Goal: Task Accomplishment & Management: Complete application form

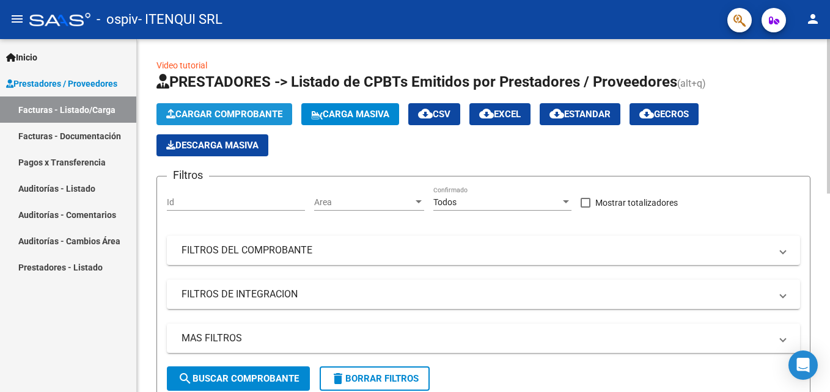
click at [206, 114] on span "Cargar Comprobante" at bounding box center [224, 114] width 116 height 11
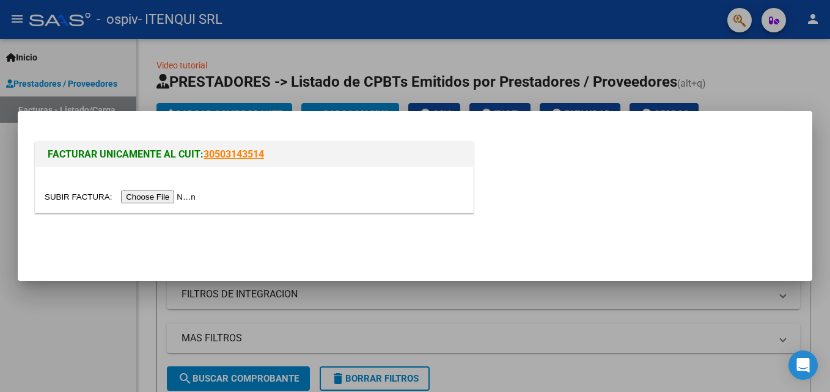
click at [163, 198] on input "file" at bounding box center [122, 197] width 155 height 13
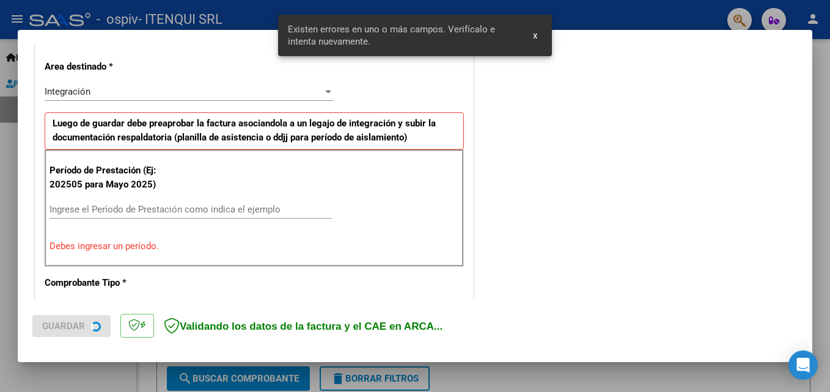
scroll to position [275, 0]
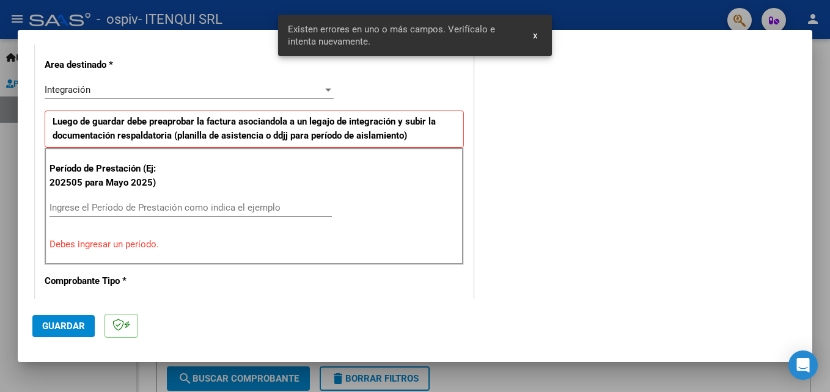
click at [140, 207] on input "Ingrese el Período de Prestación como indica el ejemplo" at bounding box center [191, 207] width 282 height 11
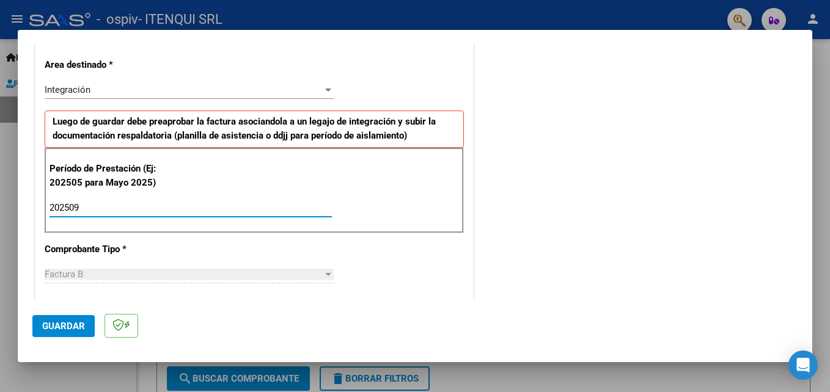
type input "202509"
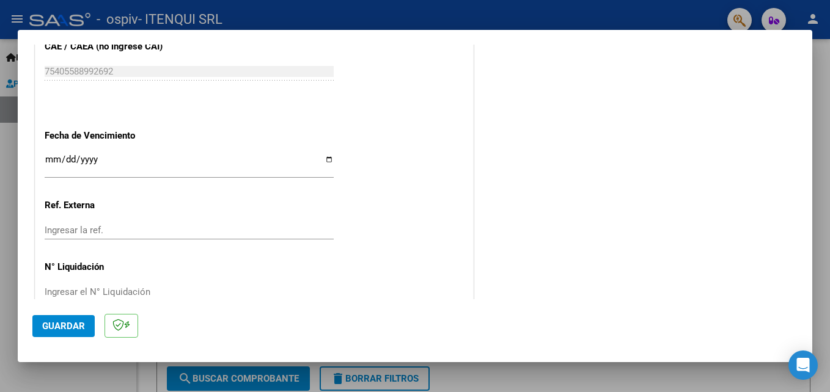
scroll to position [821, 0]
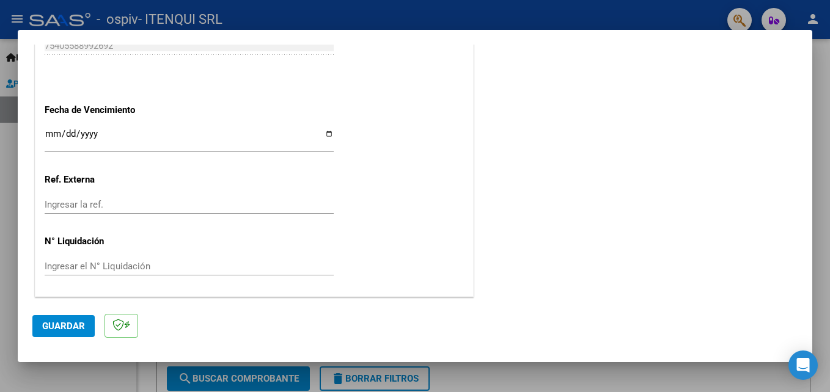
click at [326, 132] on input "Ingresar la fecha" at bounding box center [189, 139] width 289 height 20
type input "[DATE]"
click at [68, 331] on span "Guardar" at bounding box center [63, 326] width 43 height 11
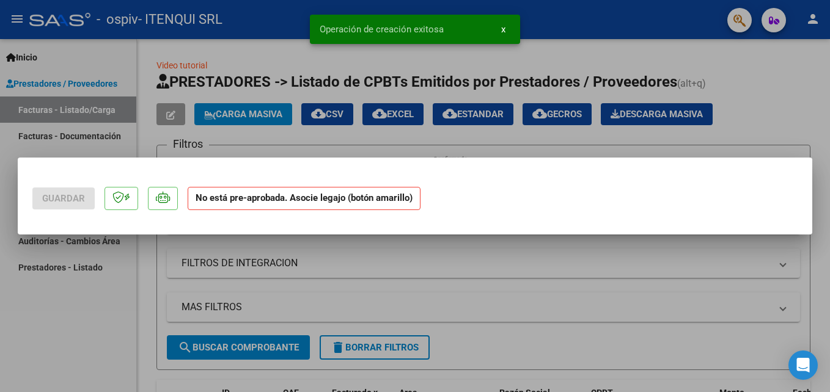
scroll to position [0, 0]
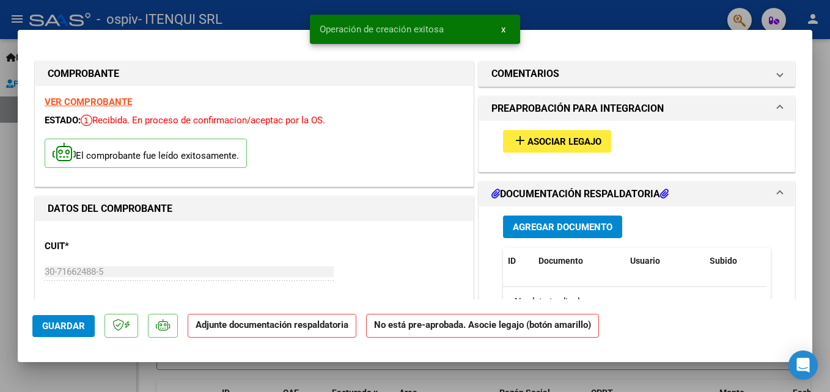
click at [567, 136] on span "Asociar Legajo" at bounding box center [564, 141] width 74 height 11
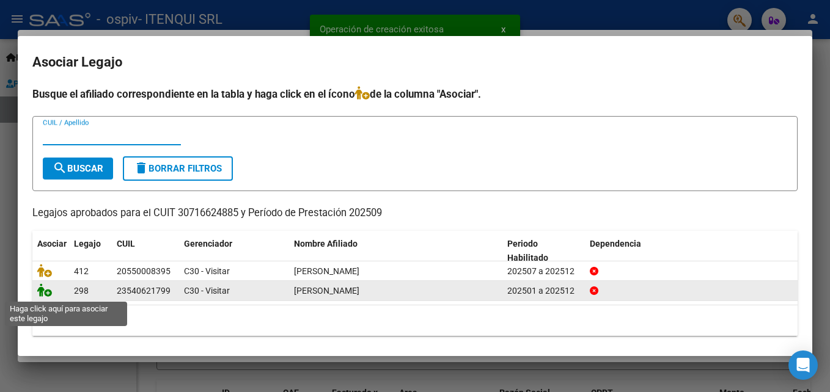
click at [46, 295] on icon at bounding box center [44, 290] width 15 height 13
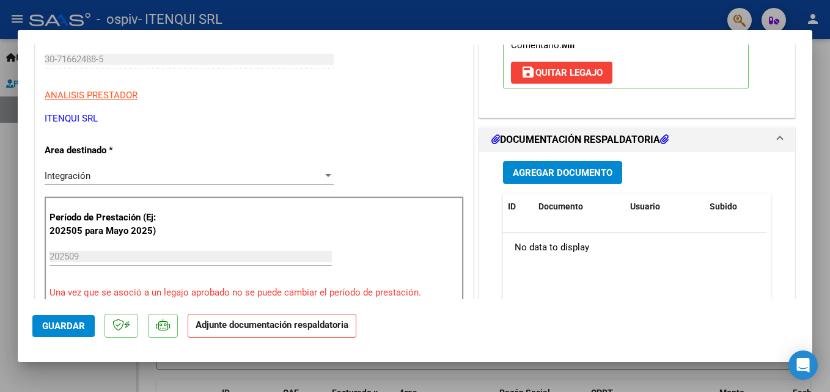
scroll to position [227, 0]
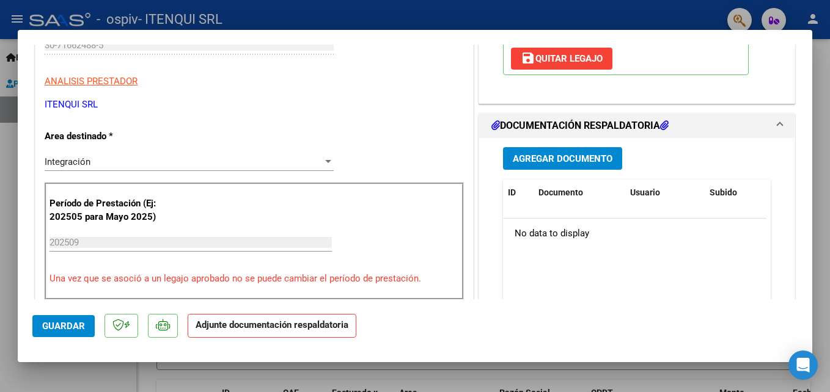
click at [570, 162] on span "Agregar Documento" at bounding box center [563, 158] width 100 height 11
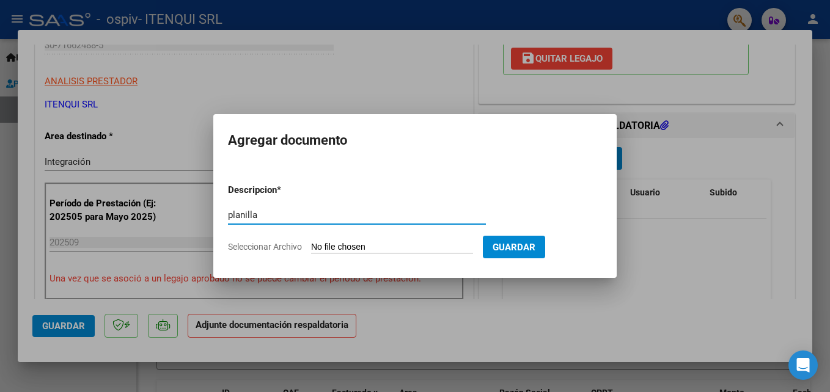
type input "planilla"
click at [386, 245] on input "Seleccionar Archivo" at bounding box center [392, 248] width 162 height 12
type input "C:\fakepath\PLANILLA SEPTIEMBRE 2025.pdf"
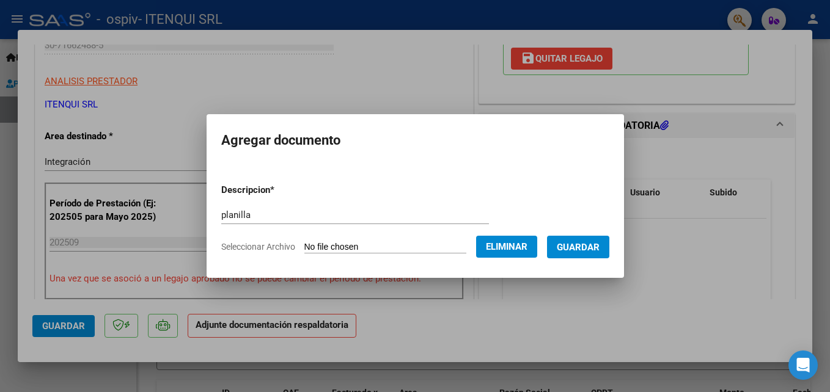
click at [560, 245] on span "Guardar" at bounding box center [578, 247] width 43 height 11
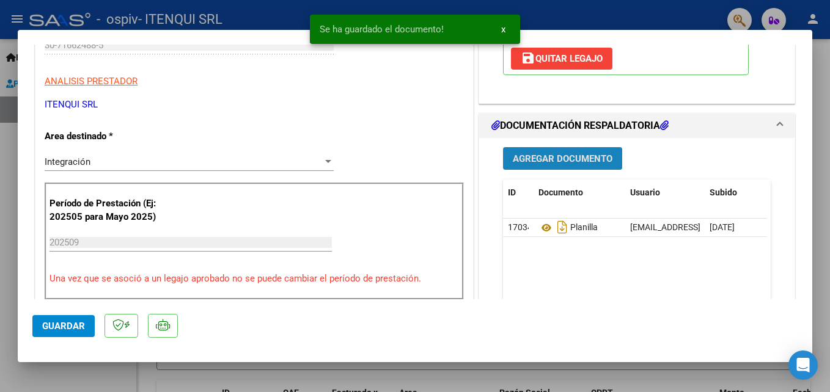
click at [540, 160] on span "Agregar Documento" at bounding box center [563, 158] width 100 height 11
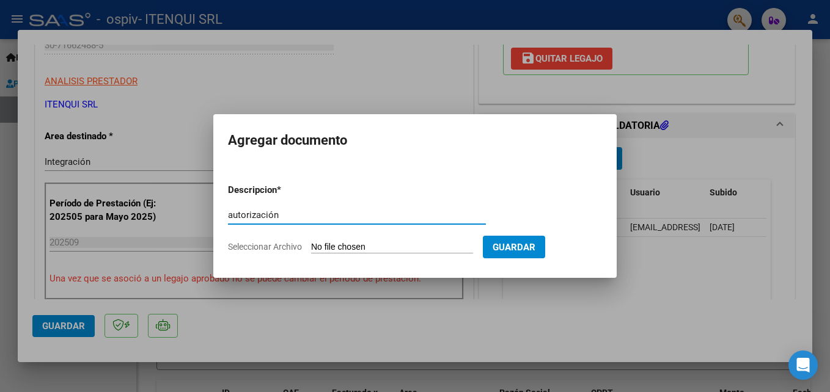
type input "autorización"
click at [342, 243] on input "Seleccionar Archivo" at bounding box center [392, 248] width 162 height 12
type input "C:\fakepath\AUTORIZACION.pdf"
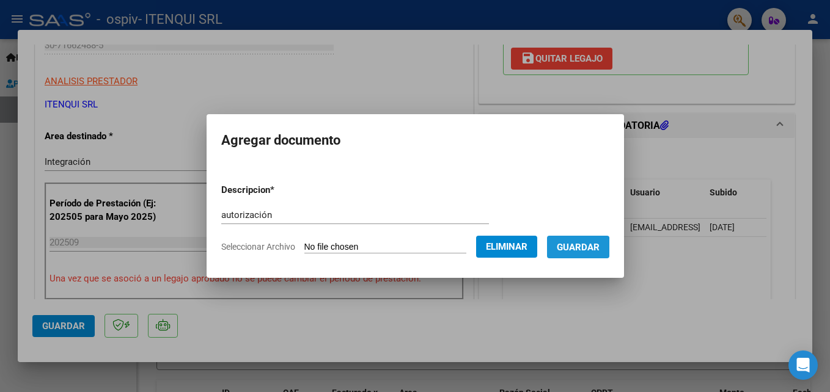
click at [576, 249] on span "Guardar" at bounding box center [578, 247] width 43 height 11
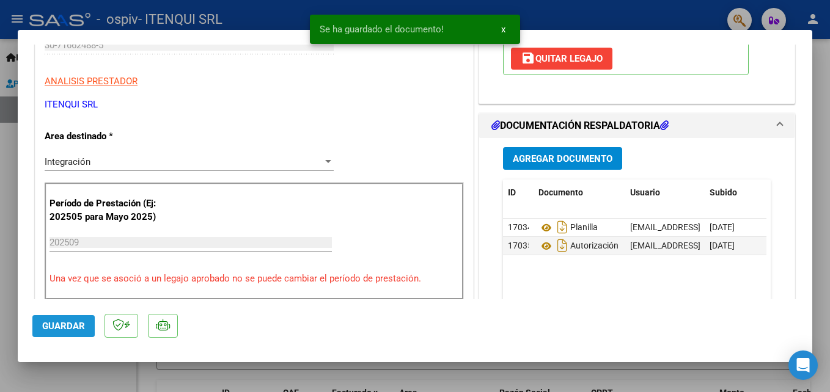
click at [61, 320] on button "Guardar" at bounding box center [63, 326] width 62 height 22
click at [57, 375] on div at bounding box center [415, 196] width 830 height 392
type input "$ 0,00"
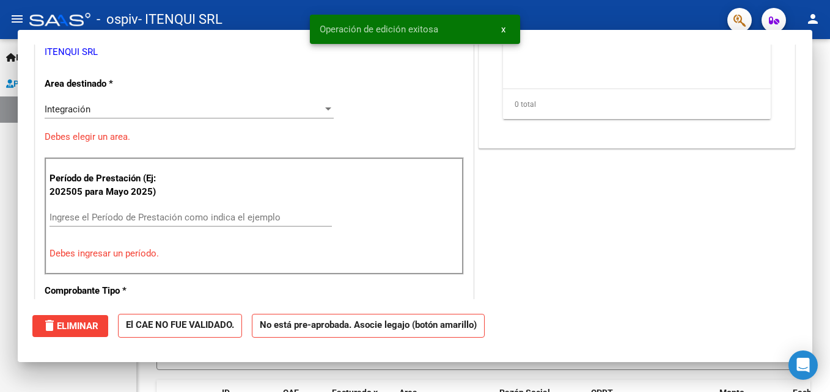
scroll to position [189, 0]
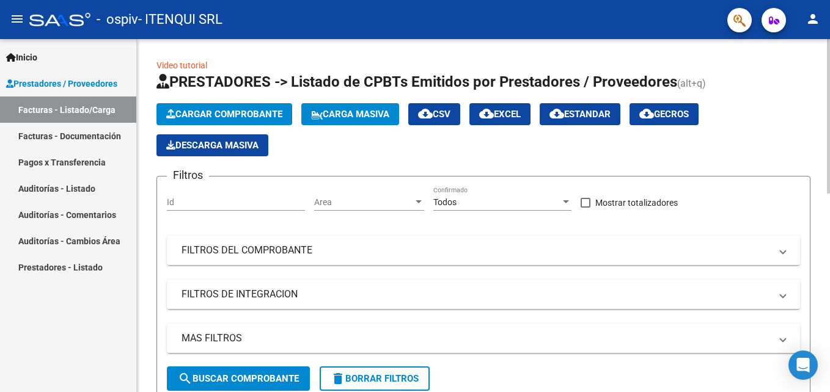
click at [226, 113] on span "Cargar Comprobante" at bounding box center [224, 114] width 116 height 11
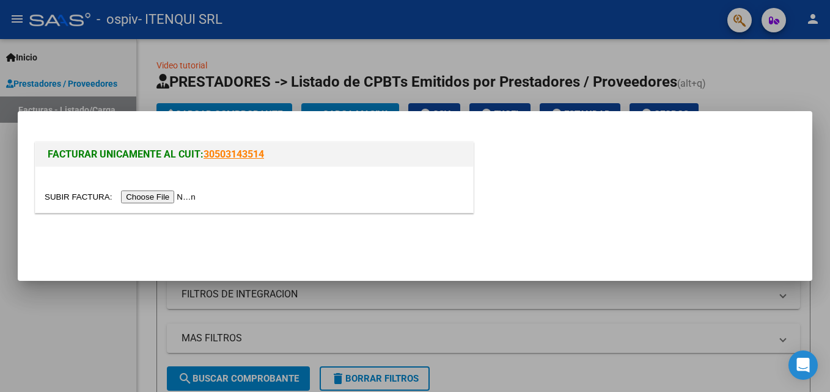
click at [152, 201] on input "file" at bounding box center [122, 197] width 155 height 13
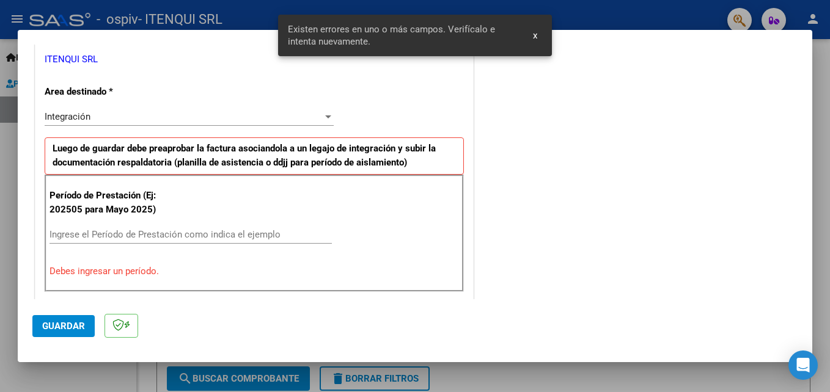
scroll to position [248, 0]
click at [282, 188] on div "Período de Prestación (Ej: 202505 para [DATE]) Ingrese el Período de Prestación…" at bounding box center [254, 233] width 419 height 117
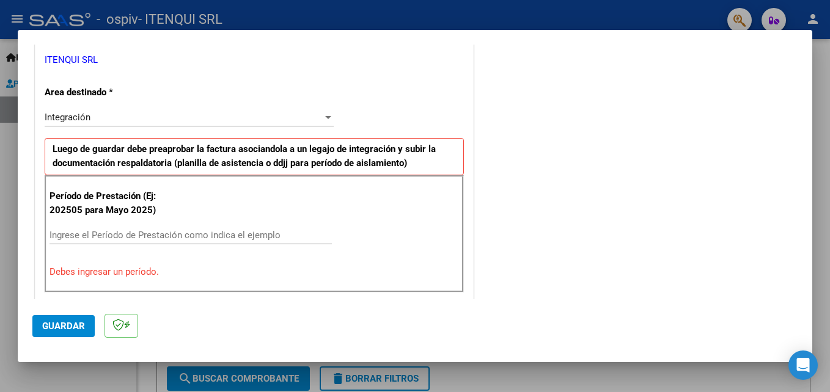
click at [502, 235] on div "COMENTARIOS Comentarios del Prestador / Gerenciador:" at bounding box center [636, 358] width 321 height 1094
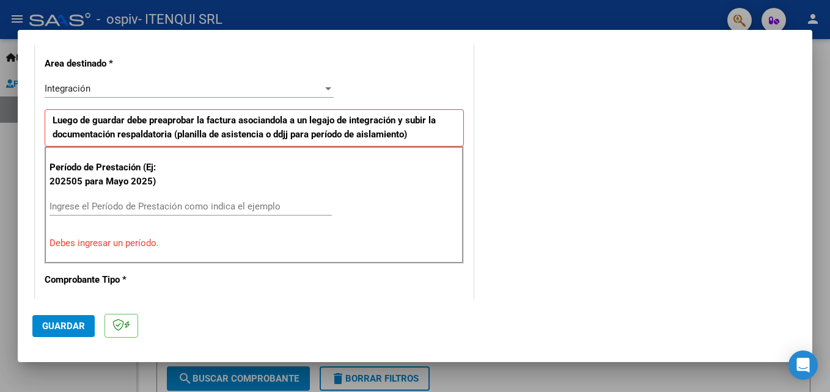
scroll to position [276, 0]
click at [131, 205] on input "Ingrese el Período de Prestación como indica el ejemplo" at bounding box center [191, 206] width 282 height 11
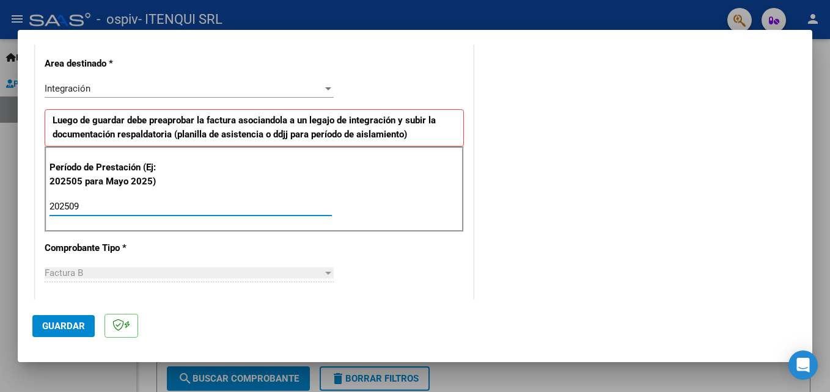
type input "202509"
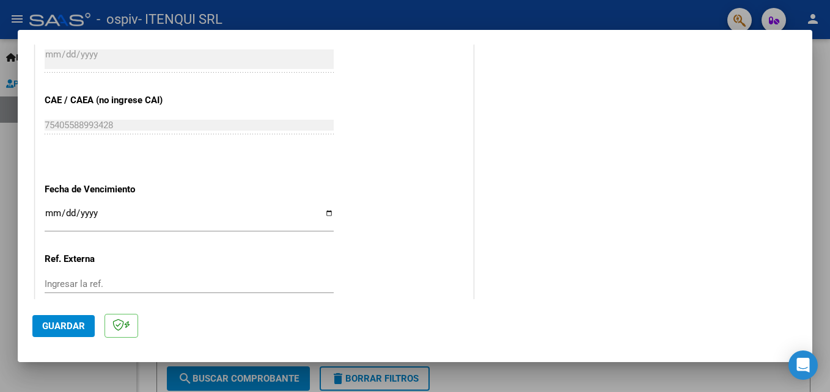
scroll to position [746, 0]
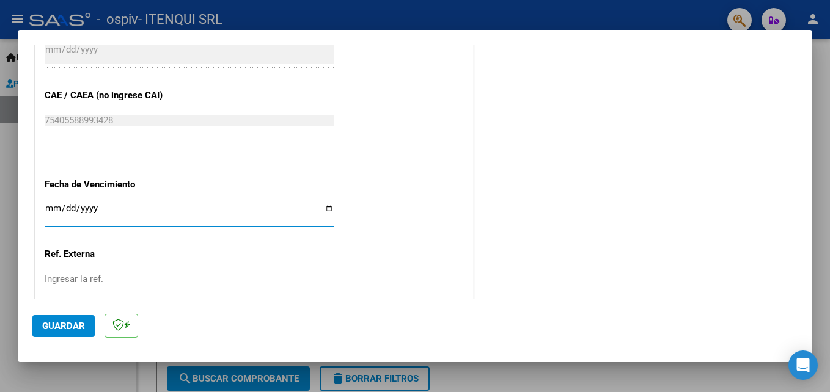
click at [323, 209] on input "Ingresar la fecha" at bounding box center [189, 214] width 289 height 20
type input "[DATE]"
click at [75, 337] on button "Guardar" at bounding box center [63, 326] width 62 height 22
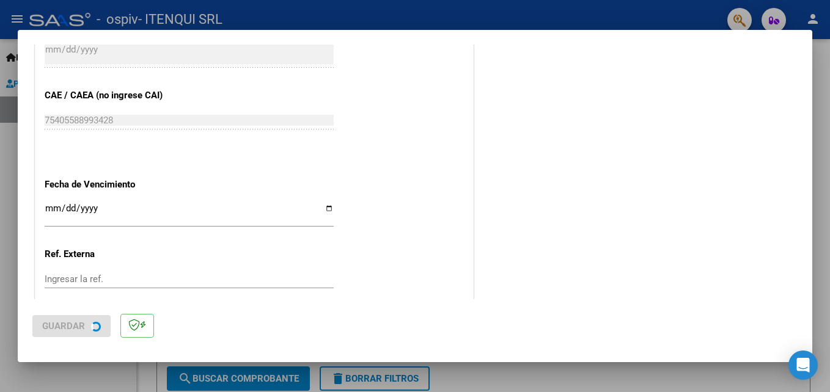
scroll to position [0, 0]
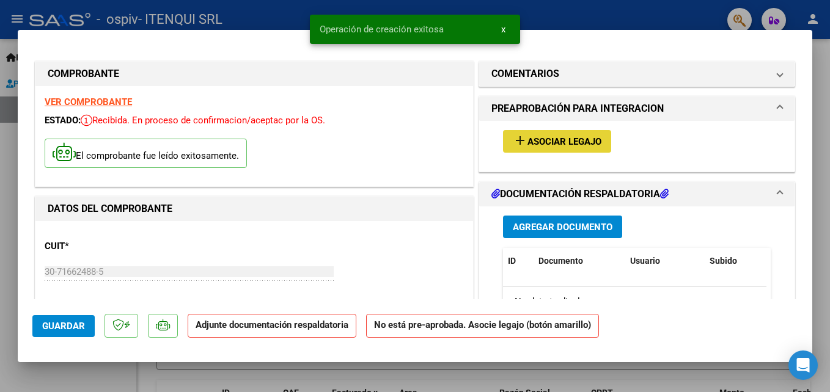
click at [586, 136] on span "Asociar Legajo" at bounding box center [564, 141] width 74 height 11
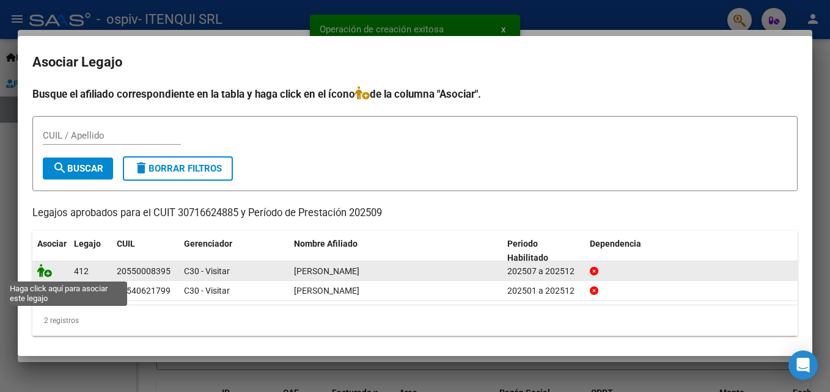
click at [44, 273] on icon at bounding box center [44, 270] width 15 height 13
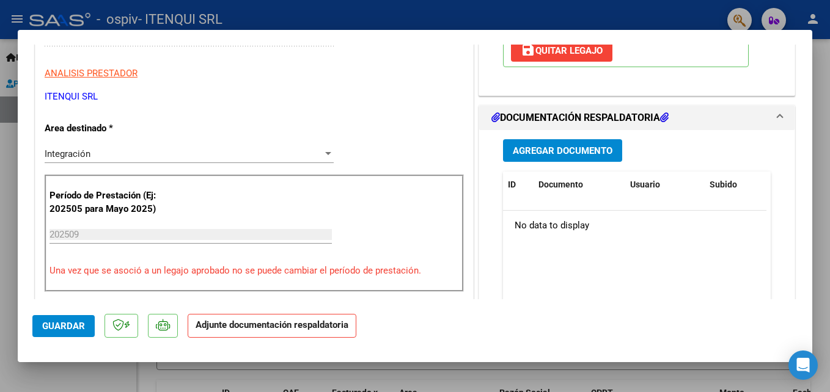
scroll to position [236, 0]
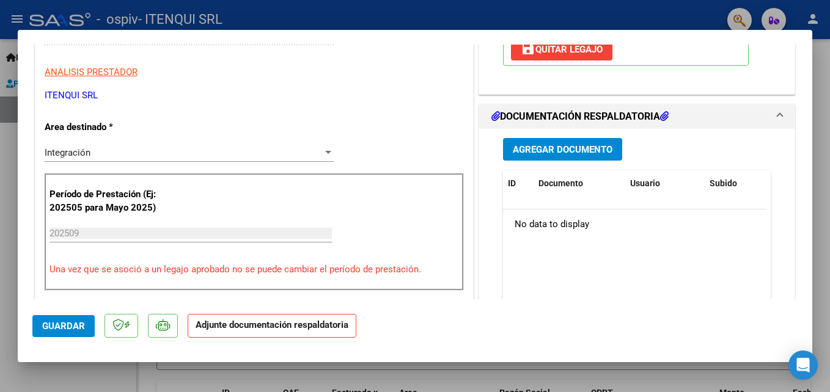
click at [590, 155] on span "Agregar Documento" at bounding box center [563, 149] width 100 height 11
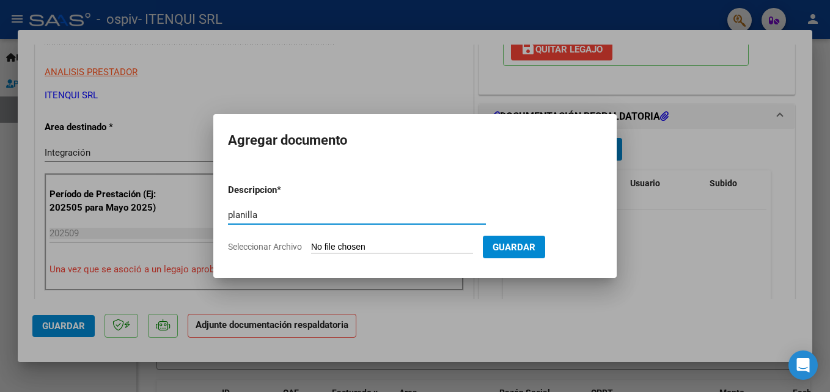
type input "planilla"
click at [387, 249] on input "Seleccionar Archivo" at bounding box center [392, 248] width 162 height 12
type input "C:\fakepath\PLANILLA SEPTIEMBRE 2025.pdf"
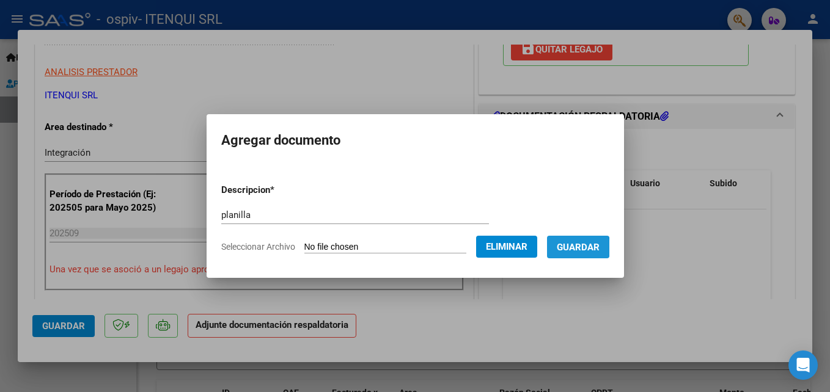
click at [566, 248] on span "Guardar" at bounding box center [578, 247] width 43 height 11
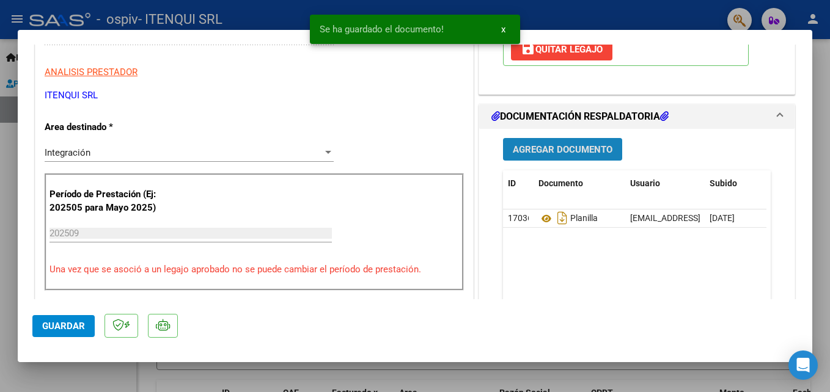
click at [539, 150] on span "Agregar Documento" at bounding box center [563, 149] width 100 height 11
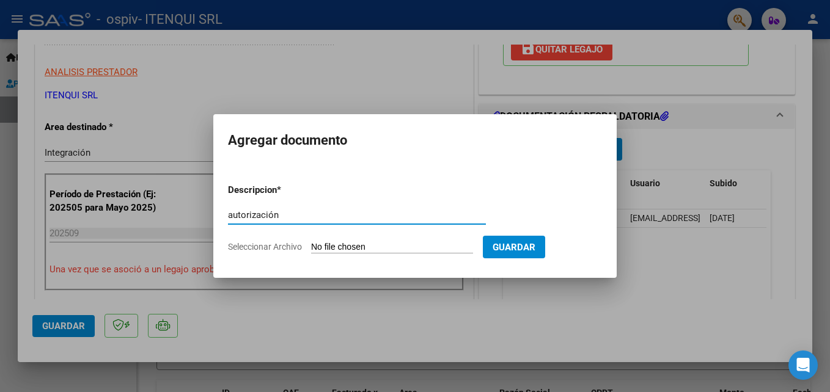
type input "autorización"
click at [358, 246] on input "Seleccionar Archivo" at bounding box center [392, 248] width 162 height 12
type input "C:\fakepath\AUTORIZACION.pdf"
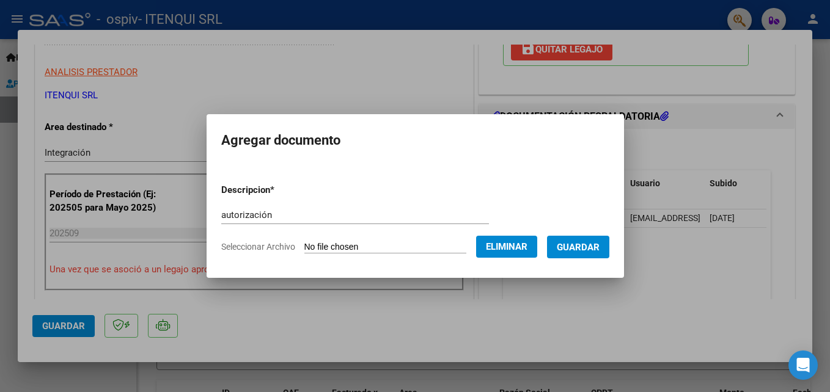
click at [566, 252] on span "Guardar" at bounding box center [578, 247] width 43 height 11
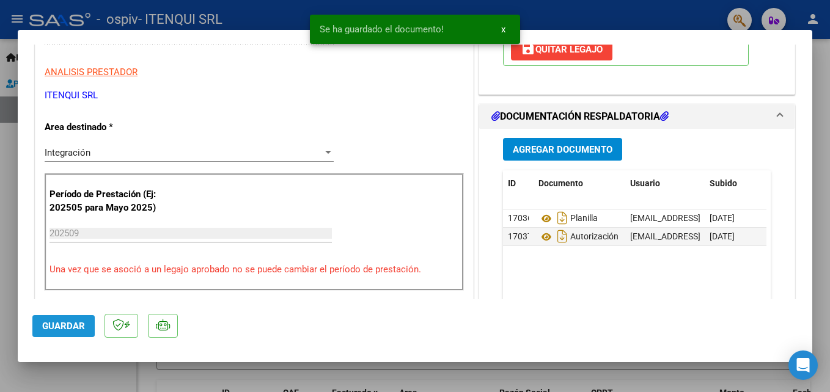
click at [61, 326] on span "Guardar" at bounding box center [63, 326] width 43 height 11
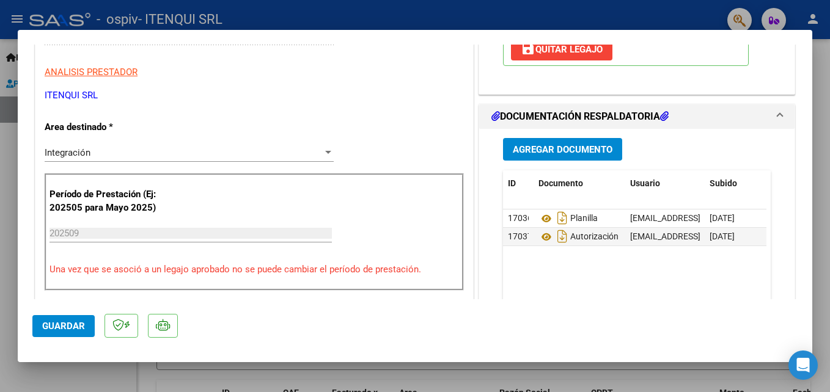
click at [62, 389] on div at bounding box center [415, 196] width 830 height 392
type input "$ 0,00"
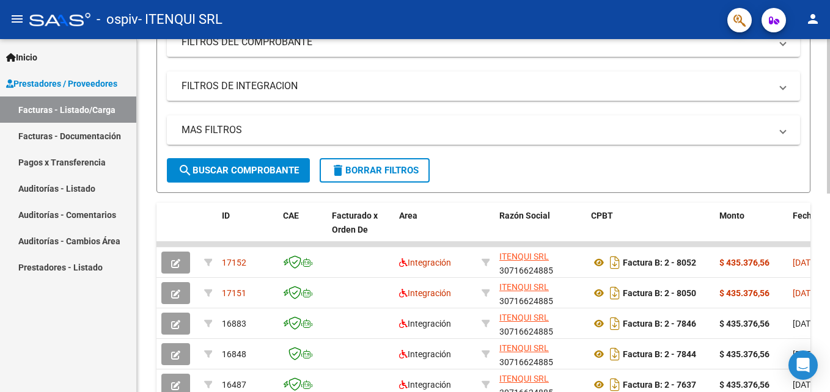
scroll to position [208, 0]
